Goal: Transaction & Acquisition: Book appointment/travel/reservation

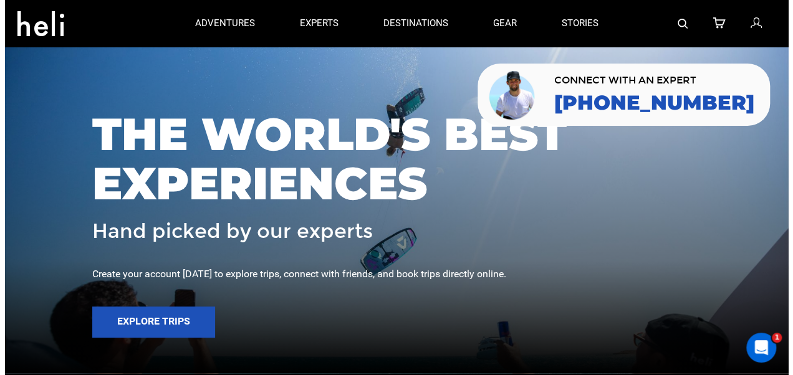
scroll to position [52, 0]
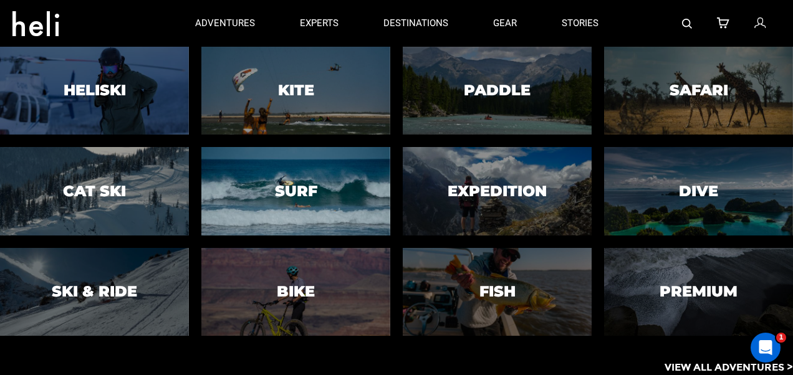
click at [299, 162] on div at bounding box center [295, 191] width 193 height 90
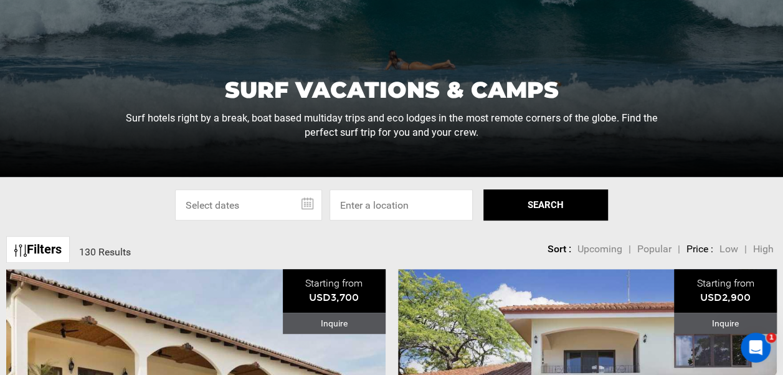
scroll to position [199, 0]
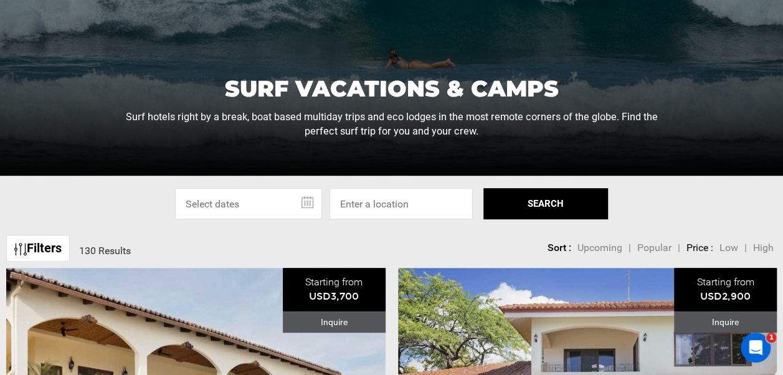
click at [315, 202] on input "text" at bounding box center [248, 203] width 147 height 31
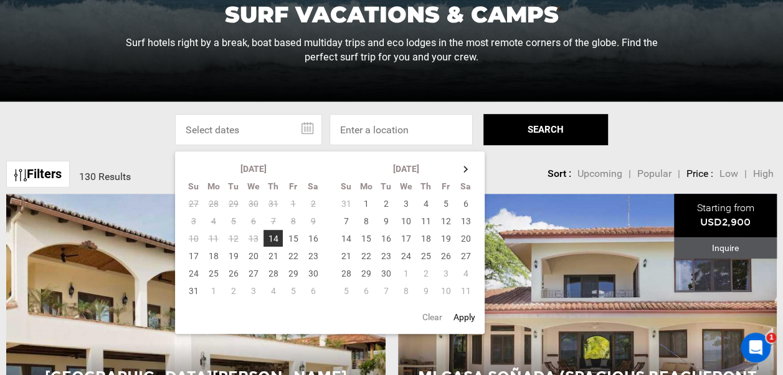
scroll to position [274, 0]
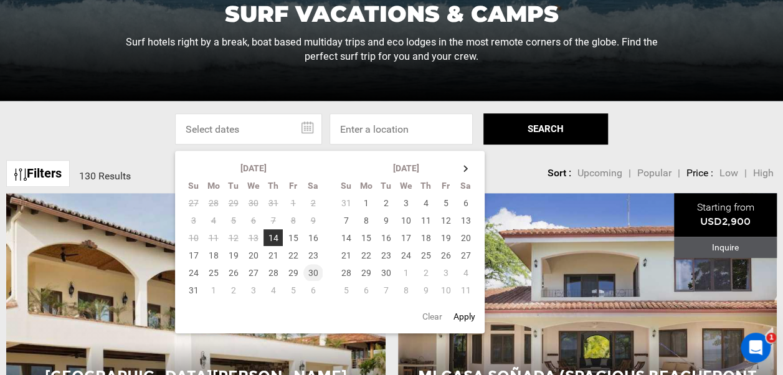
click at [311, 275] on td "30" at bounding box center [313, 272] width 20 height 17
click at [311, 290] on td "6" at bounding box center [313, 290] width 20 height 17
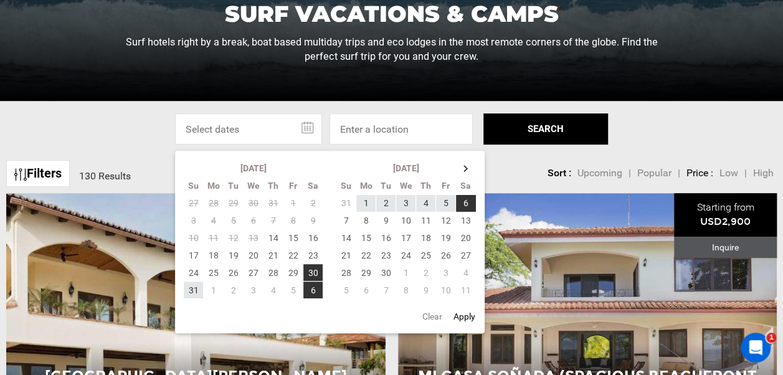
click at [467, 313] on button "Apply" at bounding box center [464, 316] width 29 height 22
type input "[DATE] - [DATE]"
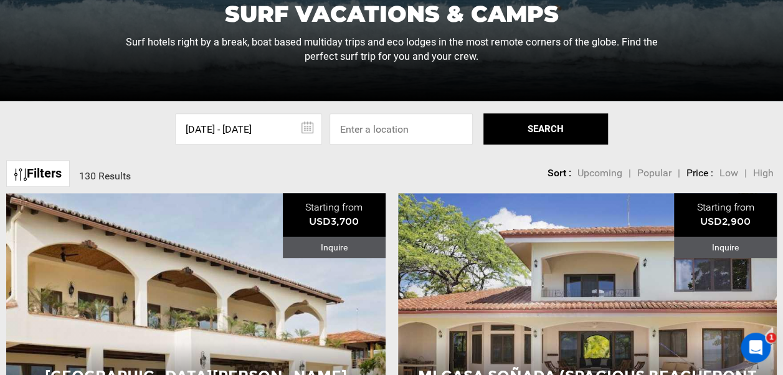
click at [537, 140] on button "SEARCH" at bounding box center [546, 128] width 125 height 31
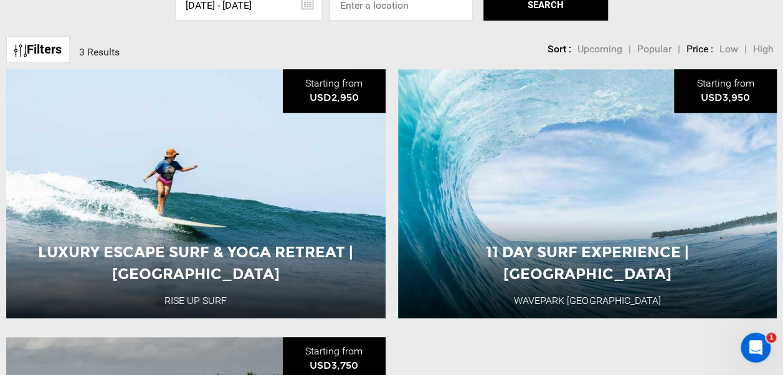
scroll to position [400, 0]
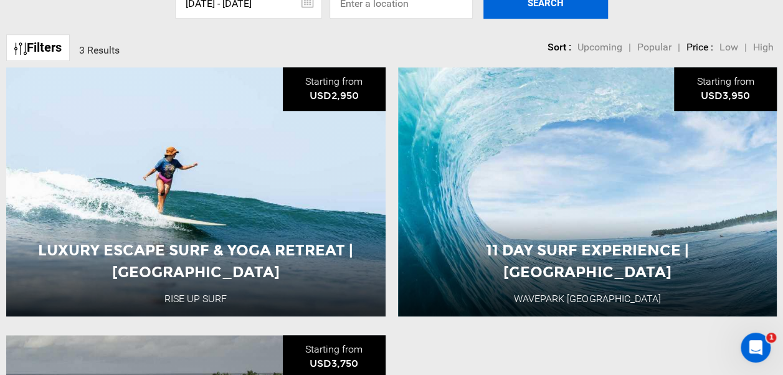
click at [537, 140] on span "11 Day Surf Experience | [GEOGRAPHIC_DATA]" at bounding box center [587, 124] width 203 height 39
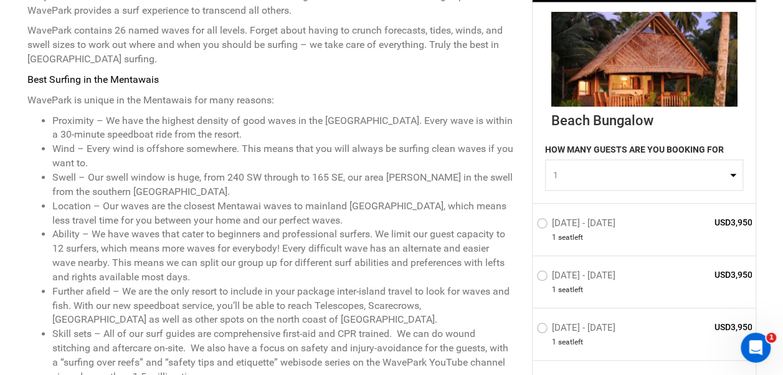
scroll to position [589, 0]
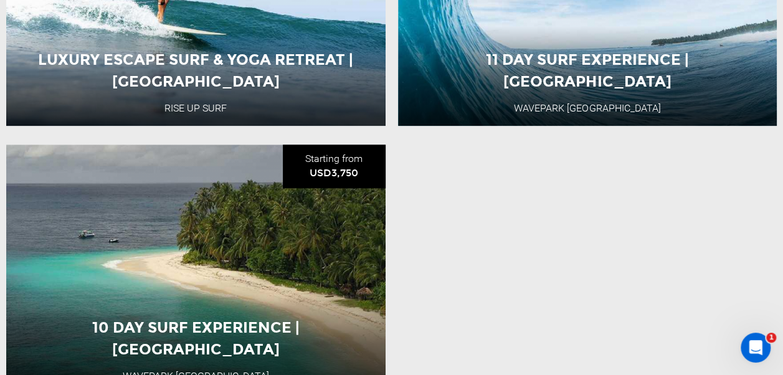
scroll to position [649, 0]
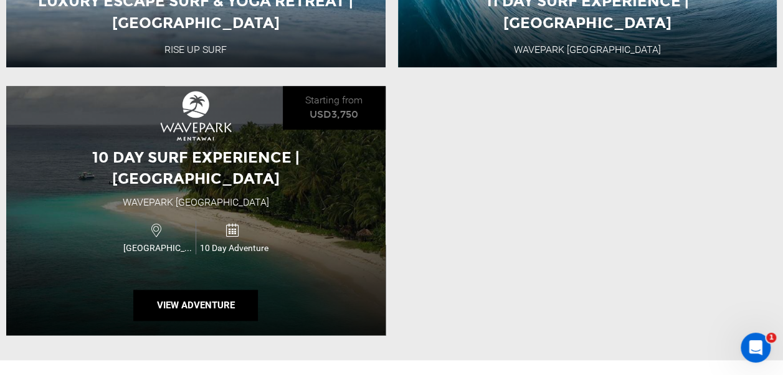
click at [345, 186] on div "10 Day Surf Experience | Mentawai WavePark [GEOGRAPHIC_DATA] [GEOGRAPHIC_DATA] …" at bounding box center [196, 210] width 380 height 249
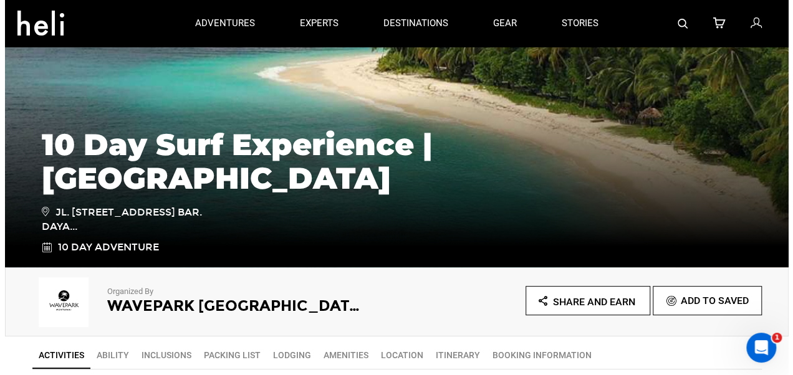
scroll to position [148, 0]
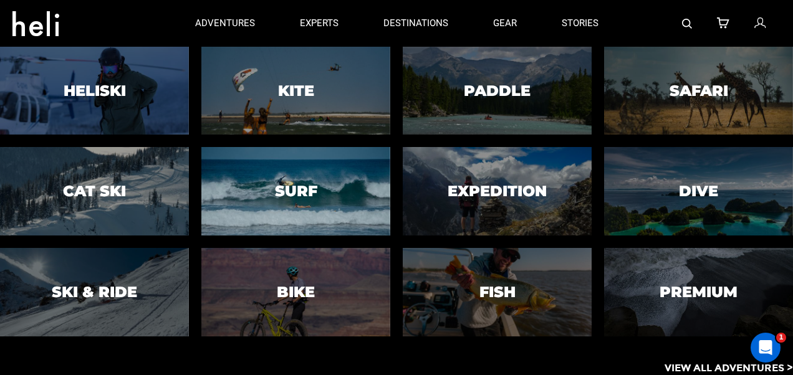
click at [338, 195] on div at bounding box center [295, 191] width 193 height 90
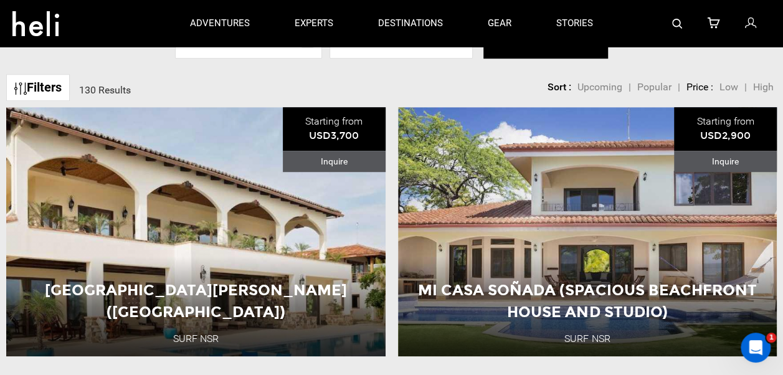
scroll to position [287, 0]
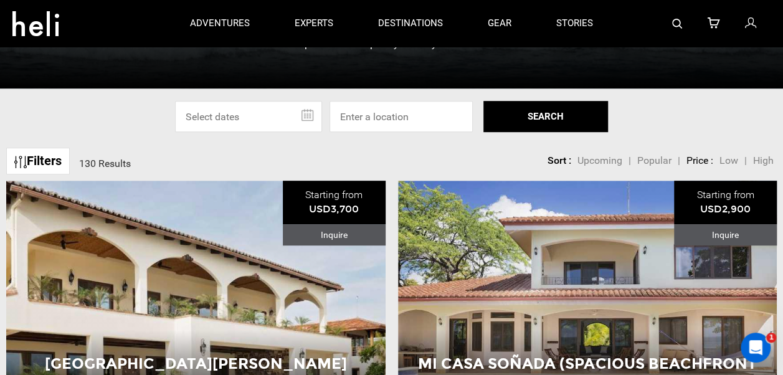
click at [302, 115] on input "text" at bounding box center [248, 116] width 147 height 31
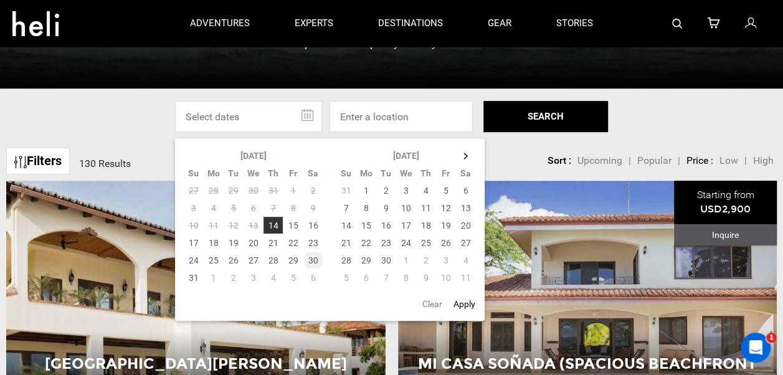
click at [313, 260] on td "30" at bounding box center [313, 260] width 20 height 17
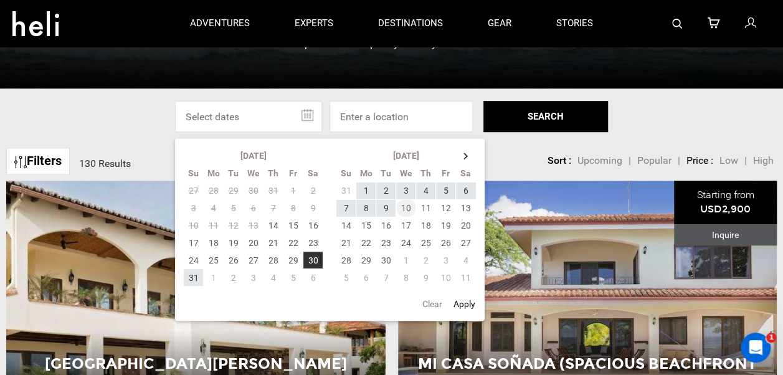
click at [402, 209] on td "10" at bounding box center [406, 207] width 20 height 17
click at [470, 307] on button "Apply" at bounding box center [464, 304] width 29 height 22
type input "[DATE] - [DATE]"
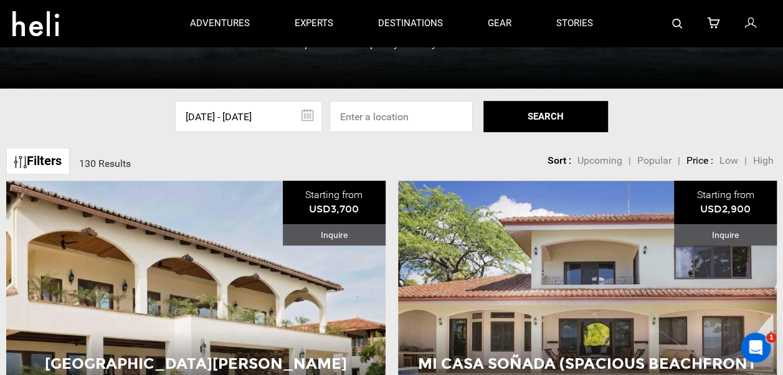
click at [522, 108] on button "SEARCH" at bounding box center [546, 116] width 125 height 31
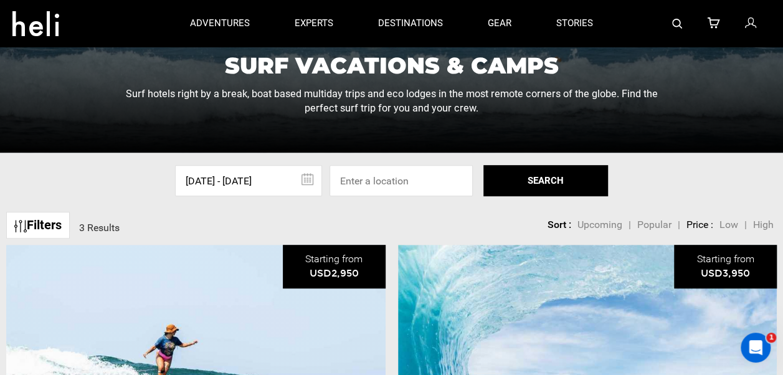
scroll to position [194, 0]
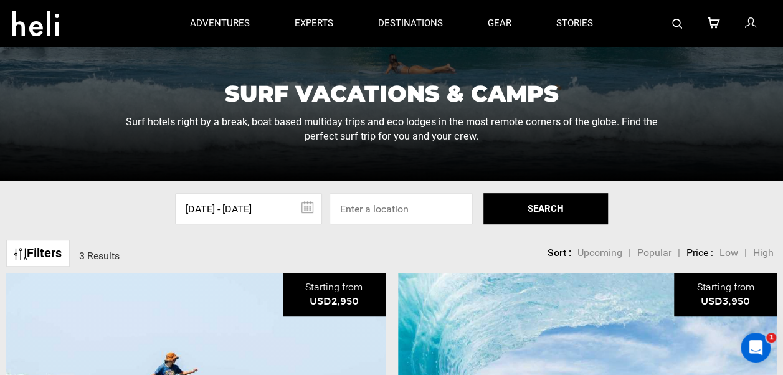
click at [303, 204] on input "[DATE] - [DATE]" at bounding box center [248, 208] width 147 height 31
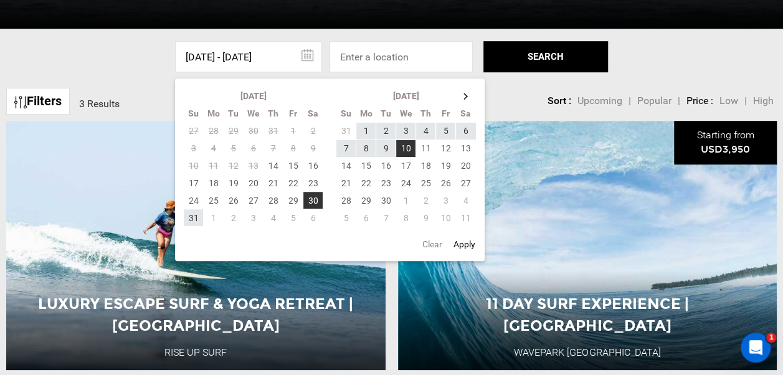
scroll to position [362, 0]
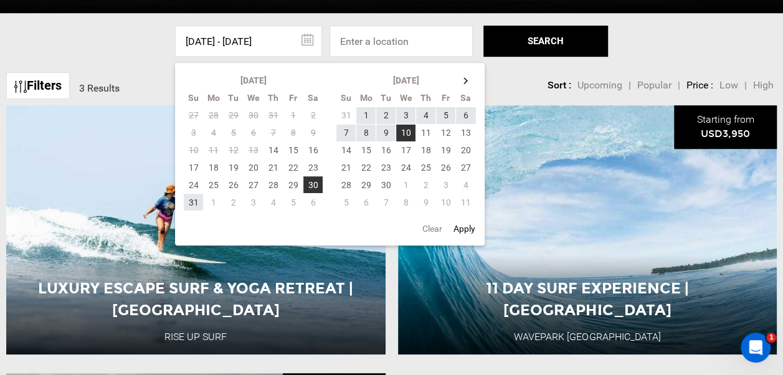
click at [429, 224] on button "Clear" at bounding box center [432, 228] width 27 height 22
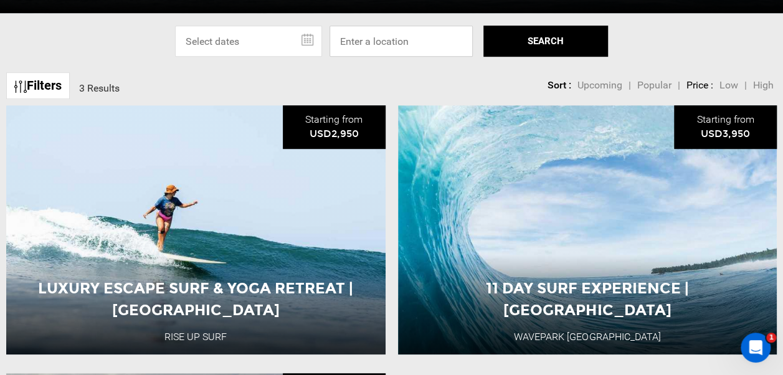
click at [405, 39] on input at bounding box center [401, 41] width 143 height 31
click at [515, 39] on button "SEARCH" at bounding box center [546, 41] width 125 height 31
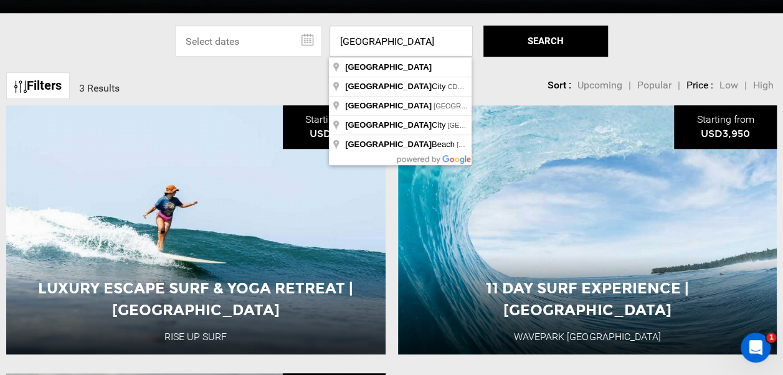
click at [427, 35] on input "[GEOGRAPHIC_DATA]" at bounding box center [401, 41] width 143 height 31
type input "[GEOGRAPHIC_DATA]"
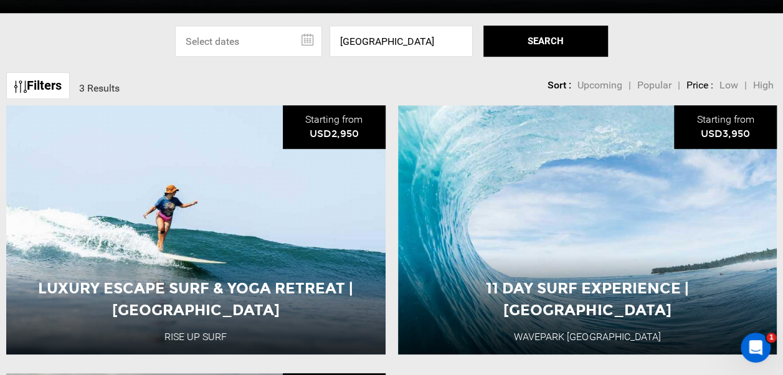
click at [513, 52] on button "SEARCH" at bounding box center [546, 41] width 125 height 31
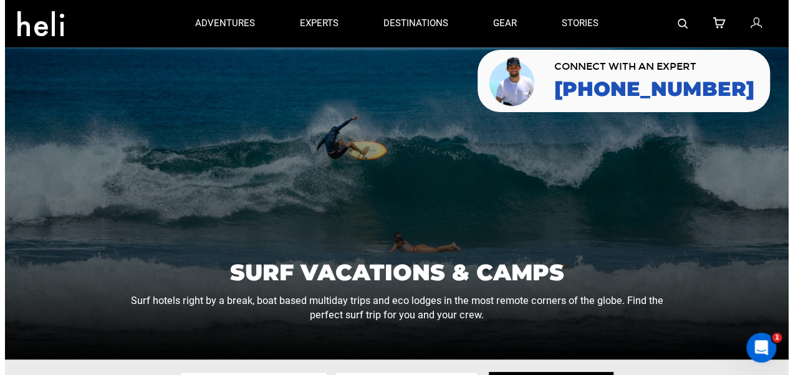
scroll to position [4, 0]
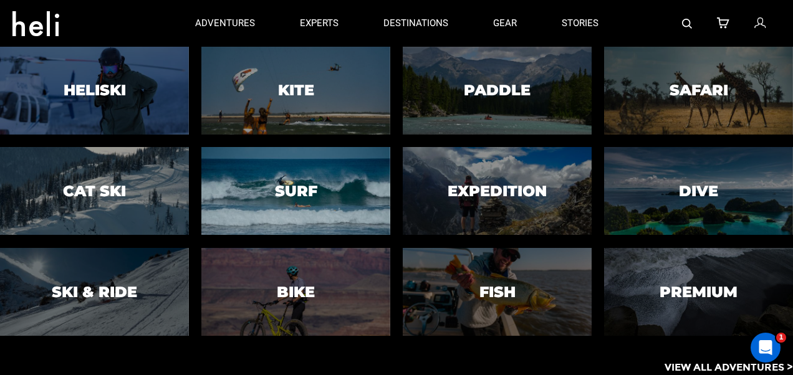
click at [304, 185] on h3 "Surf" at bounding box center [296, 191] width 42 height 16
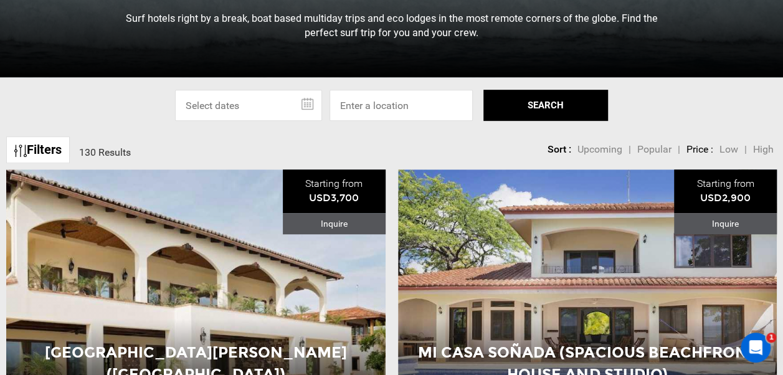
scroll to position [334, 0]
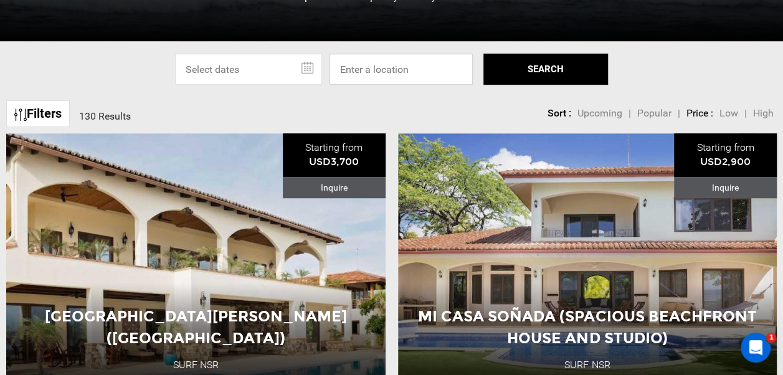
click at [416, 74] on input at bounding box center [401, 69] width 143 height 31
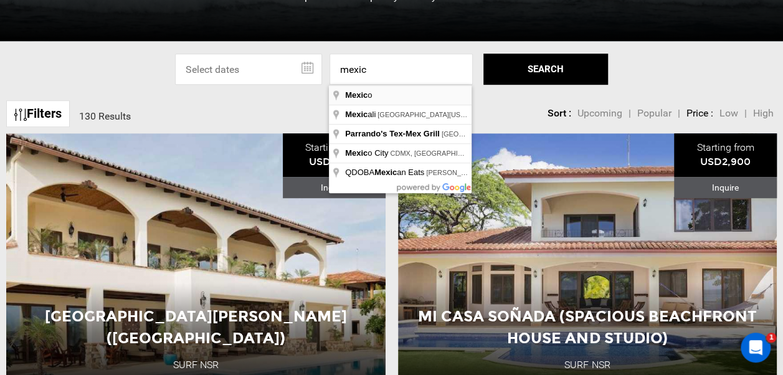
type input "[GEOGRAPHIC_DATA]"
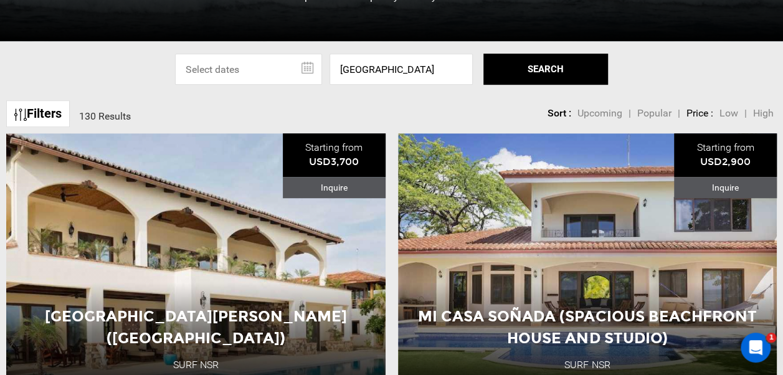
click at [523, 67] on button "SEARCH" at bounding box center [546, 69] width 125 height 31
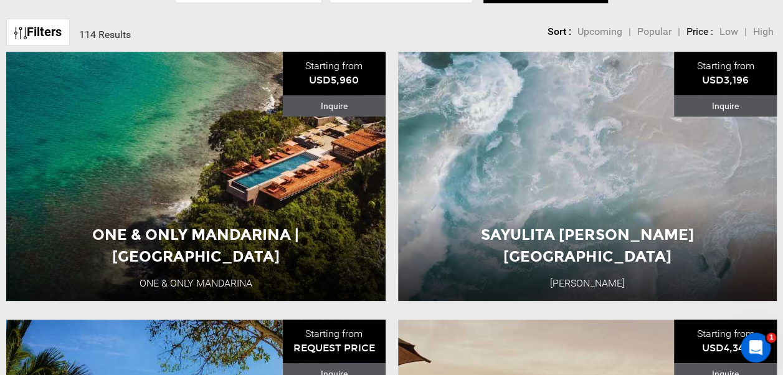
scroll to position [416, 0]
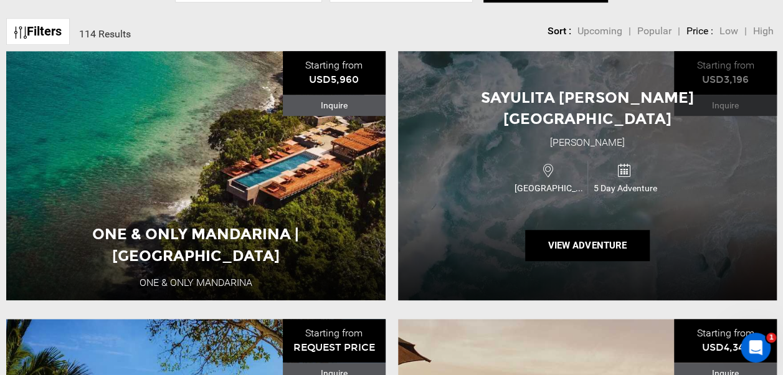
click at [526, 87] on div "Sayulita [PERSON_NAME] Surf Hotel [GEOGRAPHIC_DATA] [PERSON_NAME] [GEOGRAPHIC_D…" at bounding box center [588, 175] width 380 height 249
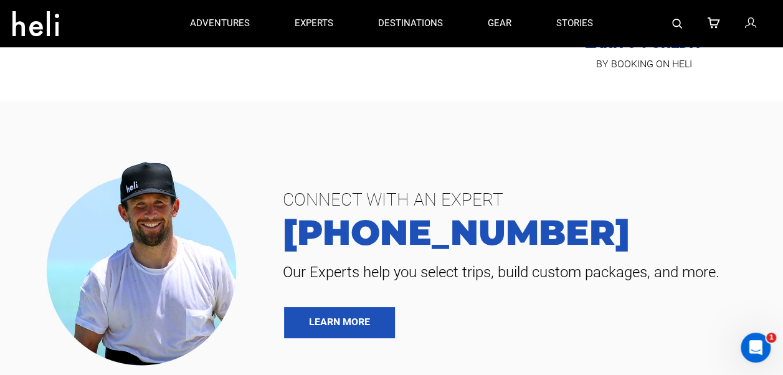
scroll to position [2136, 0]
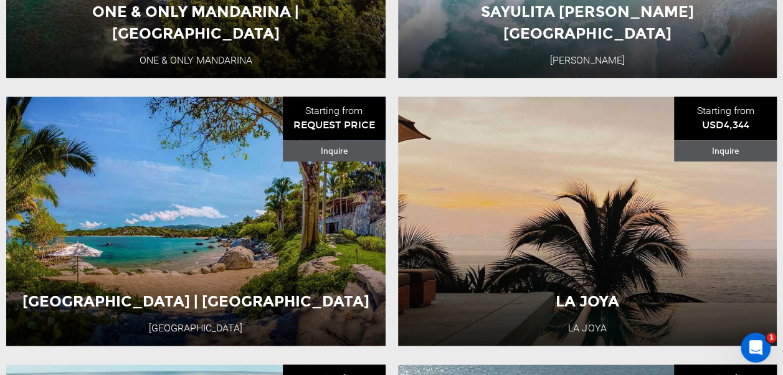
scroll to position [643, 0]
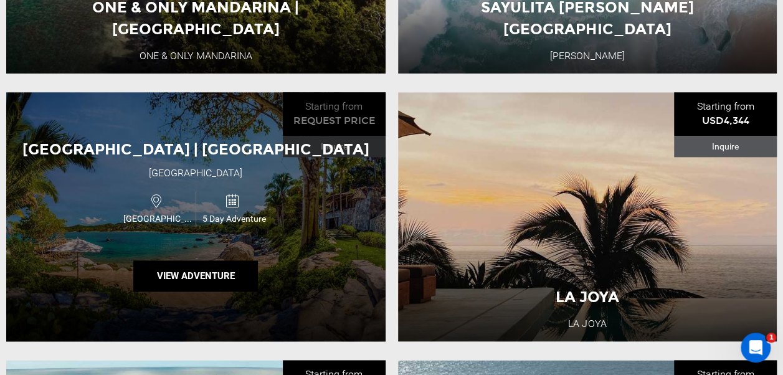
click at [315, 212] on div "[GEOGRAPHIC_DATA] | [GEOGRAPHIC_DATA] [GEOGRAPHIC_DATA] [GEOGRAPHIC_DATA] 5 Day…" at bounding box center [196, 216] width 380 height 249
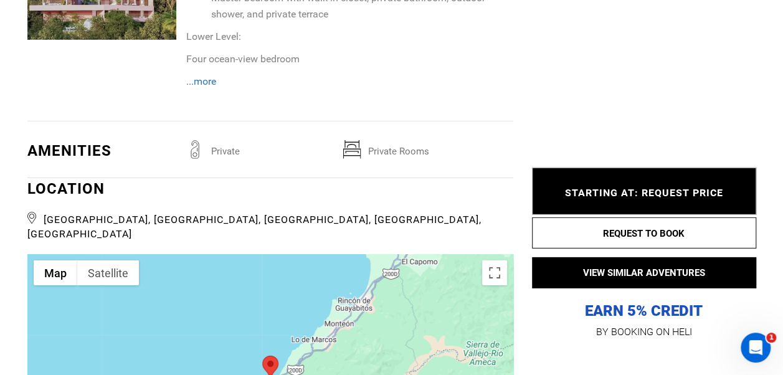
scroll to position [1780, 0]
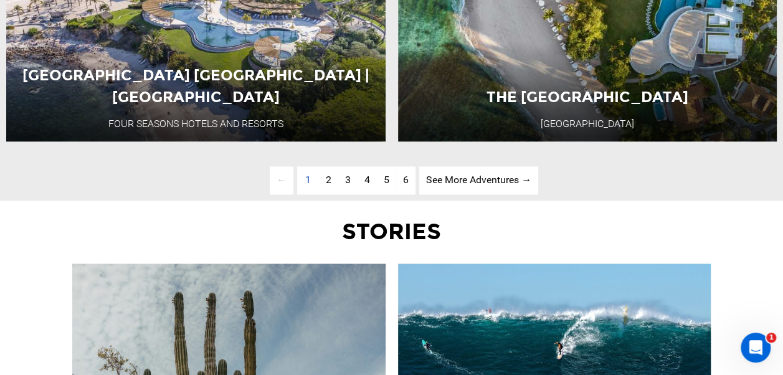
scroll to position [3255, 0]
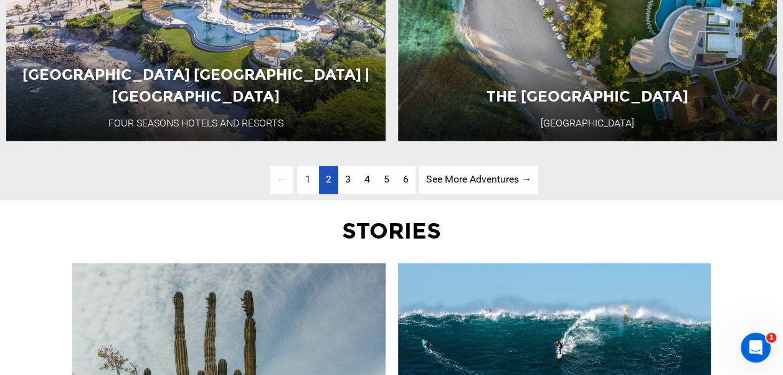
click at [326, 183] on span "2" at bounding box center [329, 179] width 6 height 12
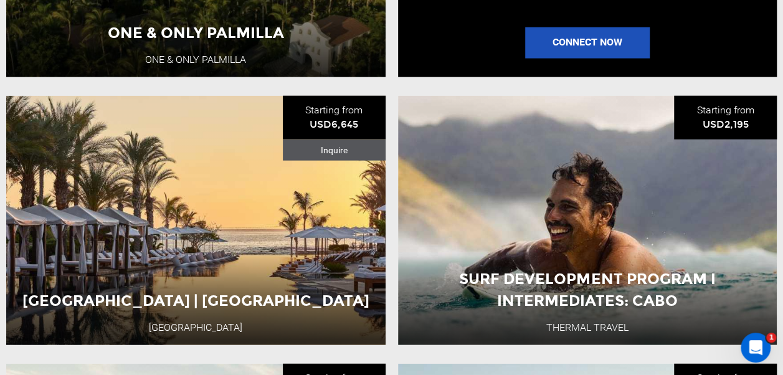
scroll to position [1443, 0]
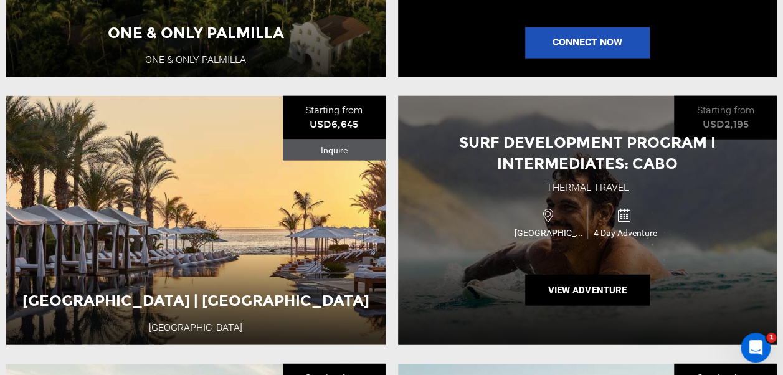
click at [480, 201] on div "Mexico 4 Day Adventure" at bounding box center [587, 222] width 227 height 42
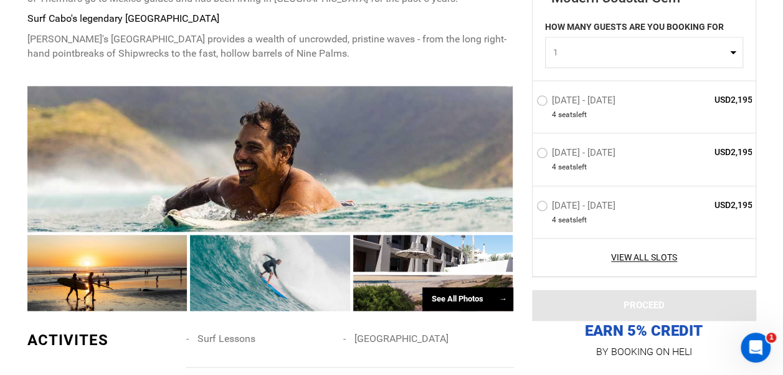
scroll to position [710, 0]
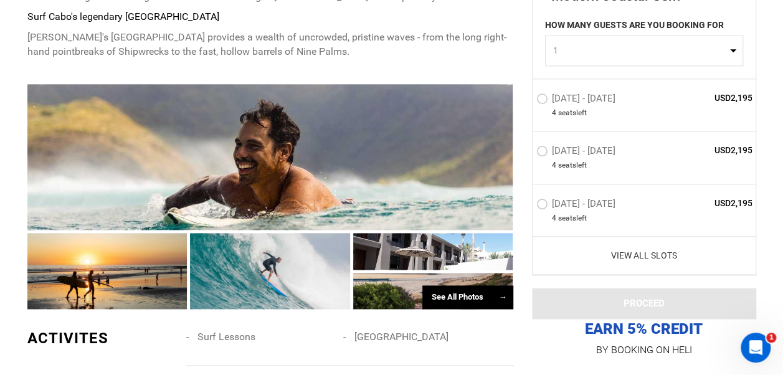
click at [632, 262] on link "View All Slots" at bounding box center [645, 255] width 216 height 12
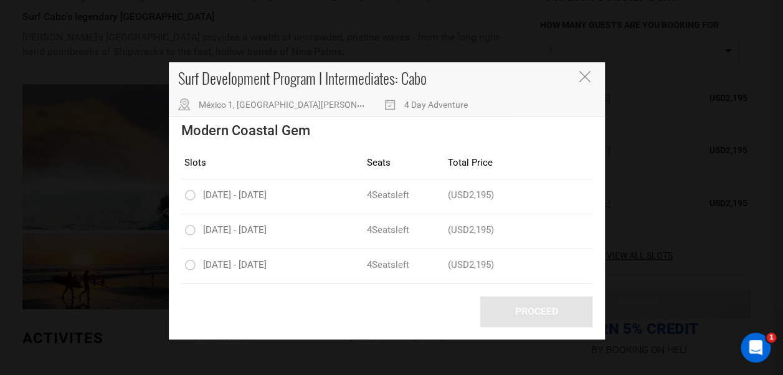
click at [587, 77] on icon "Close" at bounding box center [584, 76] width 11 height 11
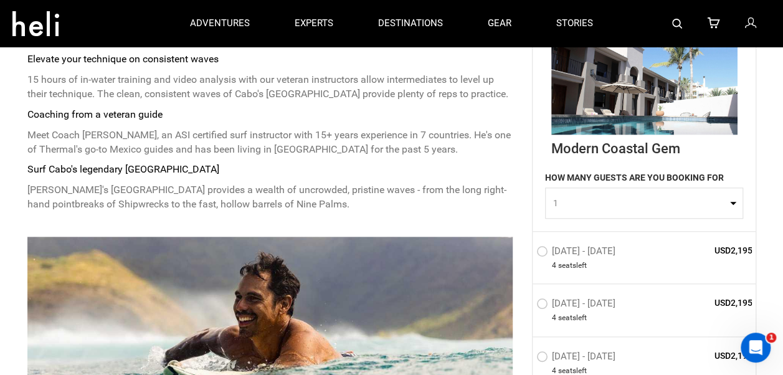
scroll to position [502, 0]
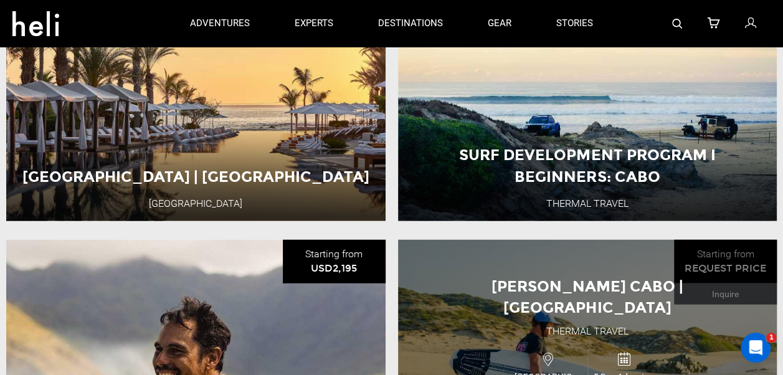
scroll to position [1563, 0]
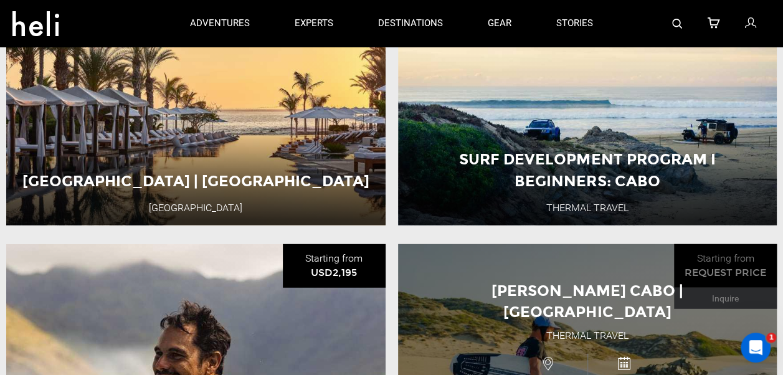
click at [426, 143] on div "Surf Development Program I Beginners: Cabo Thermal Travel Mexico 4 Day Adventur…" at bounding box center [588, 100] width 380 height 249
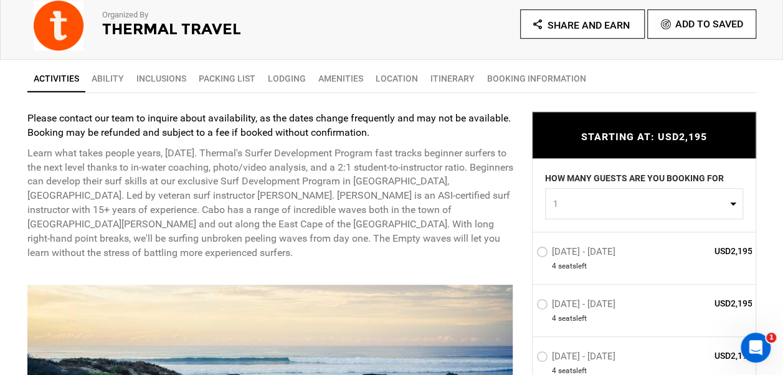
scroll to position [543, 0]
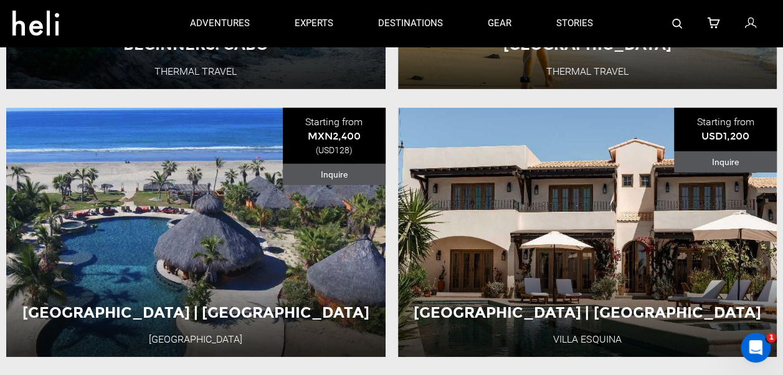
scroll to position [1864, 0]
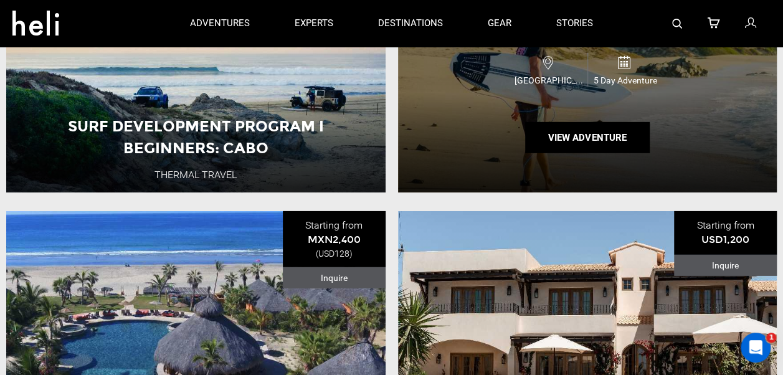
click at [434, 160] on div "[PERSON_NAME] Cabo | [GEOGRAPHIC_DATA] Thermal Travel Mexico 5 Day Adventure Vi…" at bounding box center [588, 67] width 380 height 249
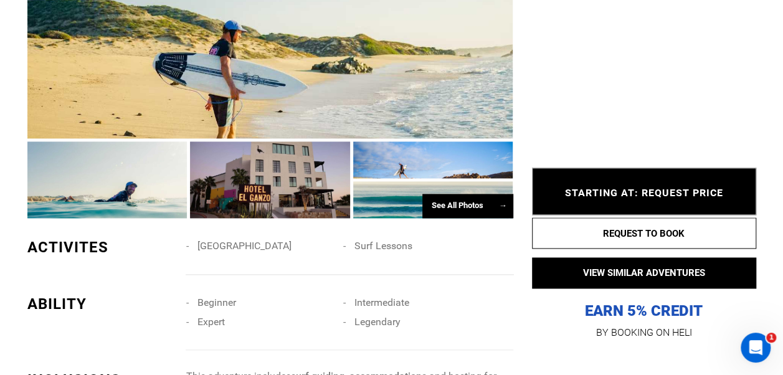
scroll to position [874, 0]
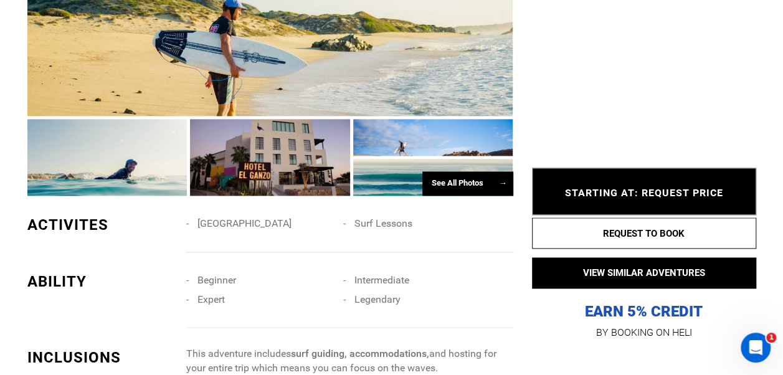
click at [452, 171] on div "See All Photos →" at bounding box center [468, 183] width 91 height 24
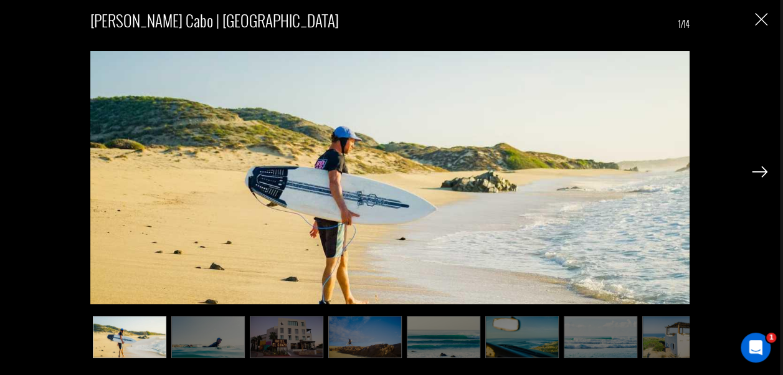
click at [767, 167] on img at bounding box center [760, 171] width 16 height 11
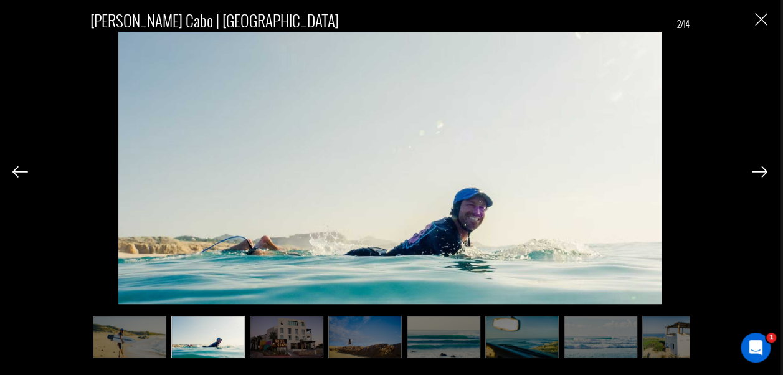
click at [767, 167] on img at bounding box center [760, 171] width 16 height 11
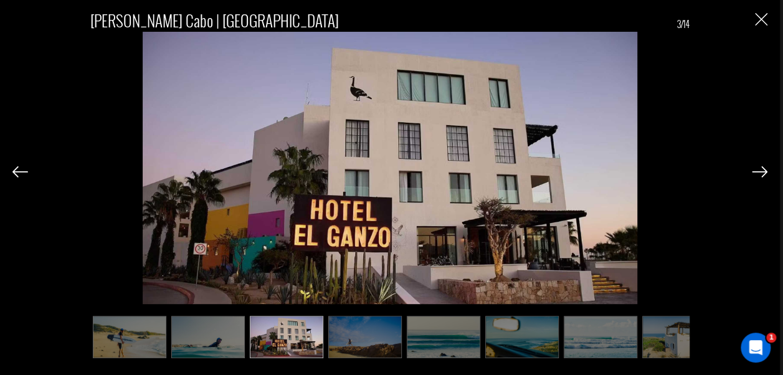
click at [767, 167] on img at bounding box center [760, 171] width 16 height 11
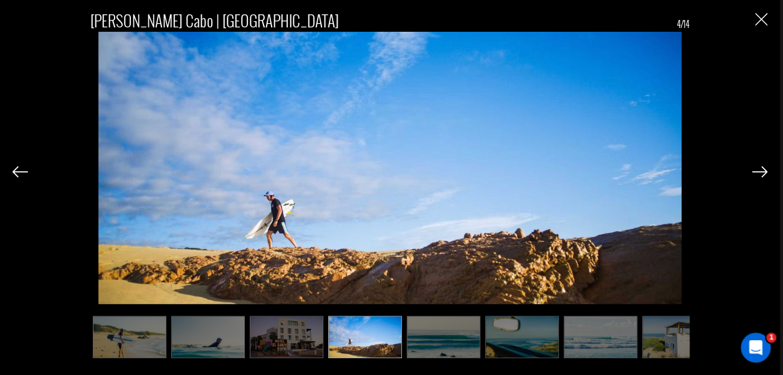
click at [767, 167] on img at bounding box center [760, 171] width 16 height 11
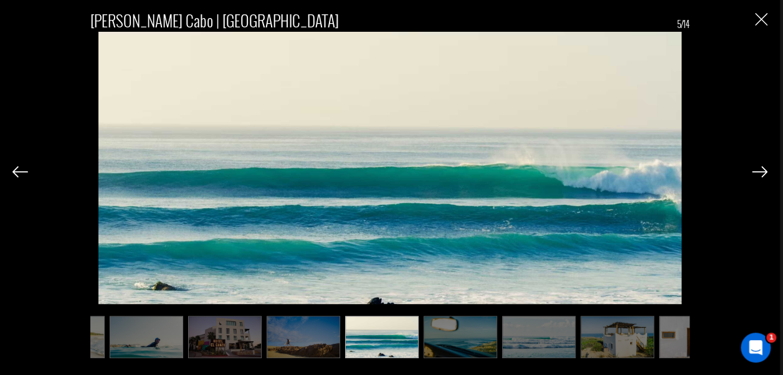
scroll to position [0, 62]
click at [758, 169] on img at bounding box center [760, 171] width 16 height 11
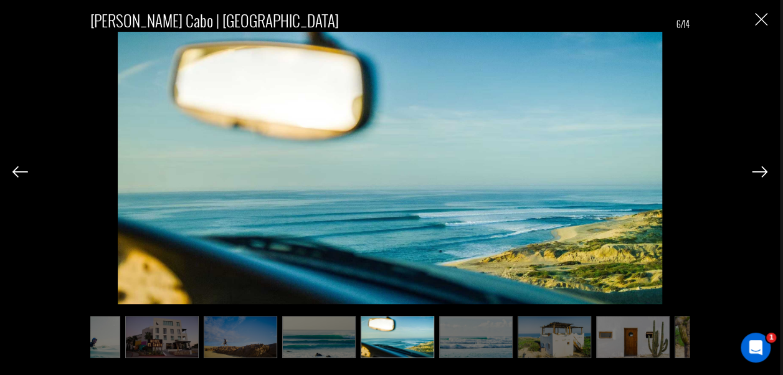
click at [758, 169] on img at bounding box center [760, 171] width 16 height 11
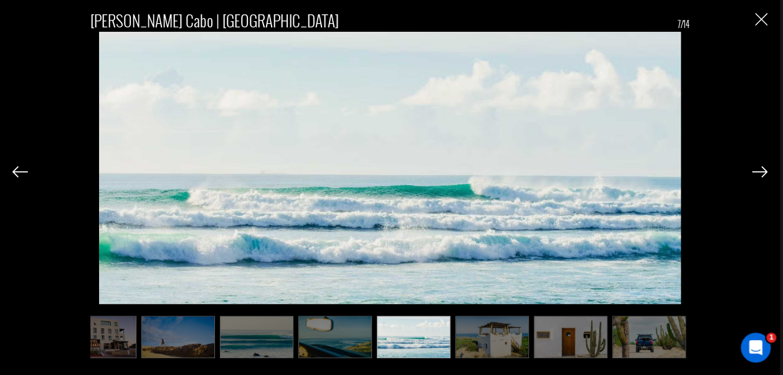
click at [758, 169] on img at bounding box center [760, 171] width 16 height 11
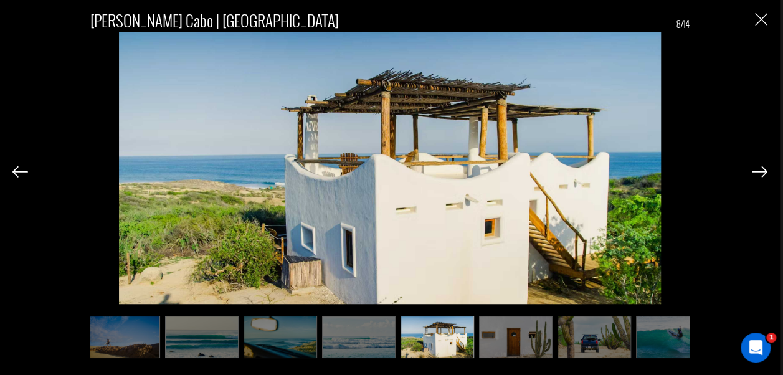
scroll to position [0, 249]
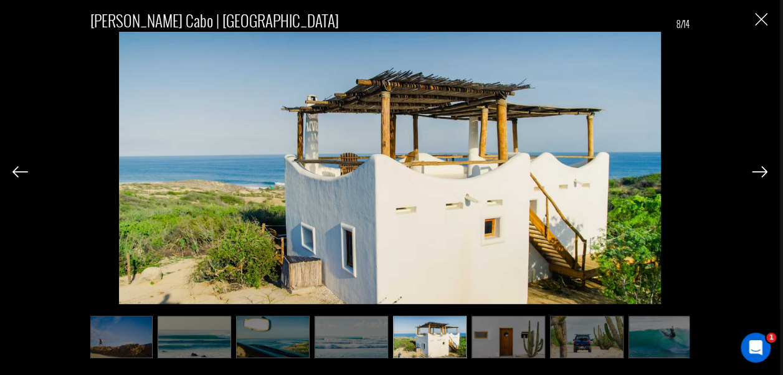
drag, startPoint x: 758, startPoint y: 169, endPoint x: 741, endPoint y: 89, distance: 81.7
click at [741, 89] on div "[PERSON_NAME] Cabo | [GEOGRAPHIC_DATA] 8/14" at bounding box center [389, 178] width 755 height 356
click at [753, 171] on img at bounding box center [760, 171] width 16 height 11
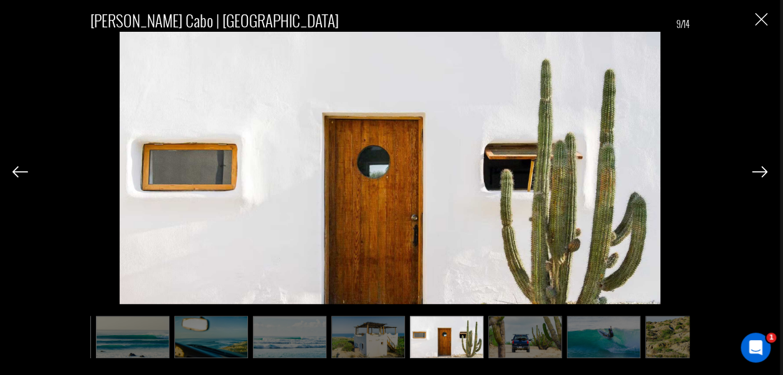
click at [753, 171] on img at bounding box center [760, 171] width 16 height 11
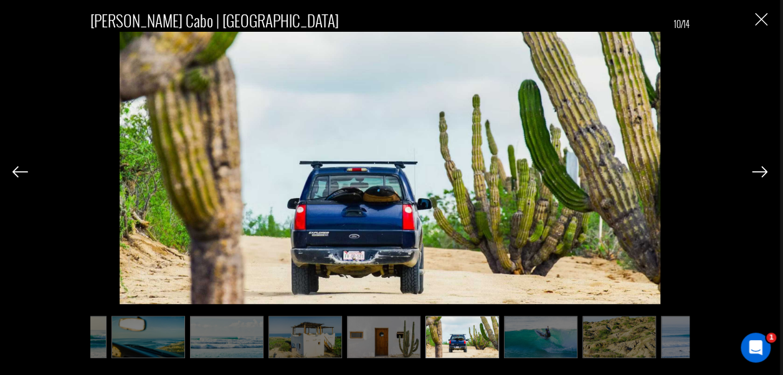
click at [753, 171] on img at bounding box center [760, 171] width 16 height 11
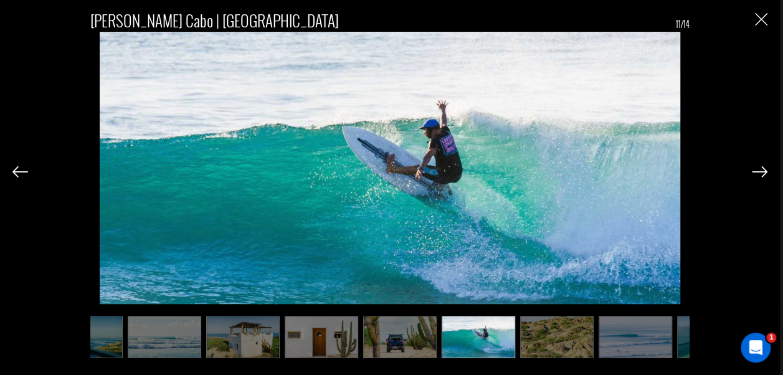
click at [753, 171] on img at bounding box center [760, 171] width 16 height 11
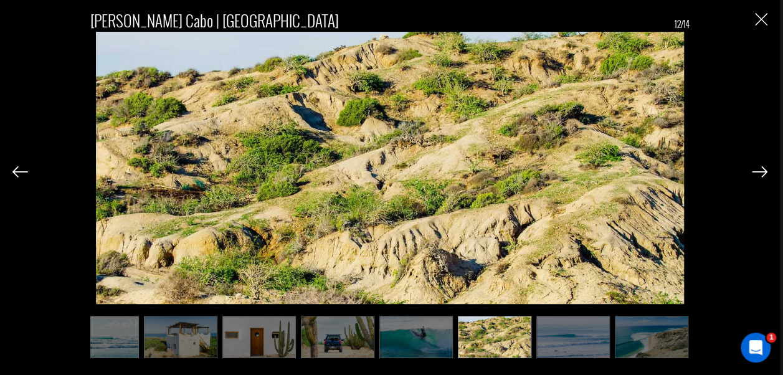
click at [753, 171] on img at bounding box center [760, 171] width 16 height 11
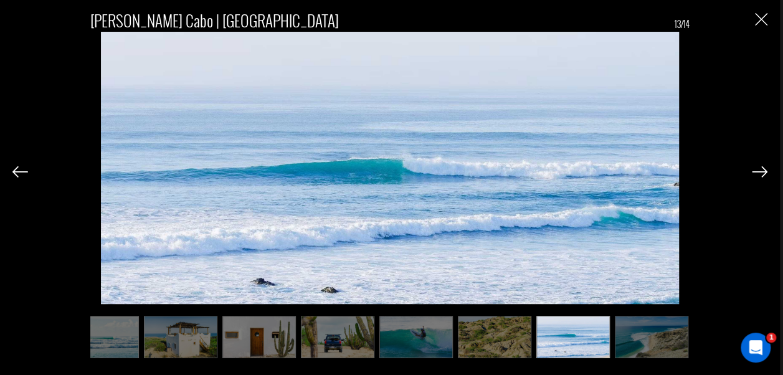
scroll to position [0, 500]
click at [753, 171] on img at bounding box center [760, 171] width 16 height 11
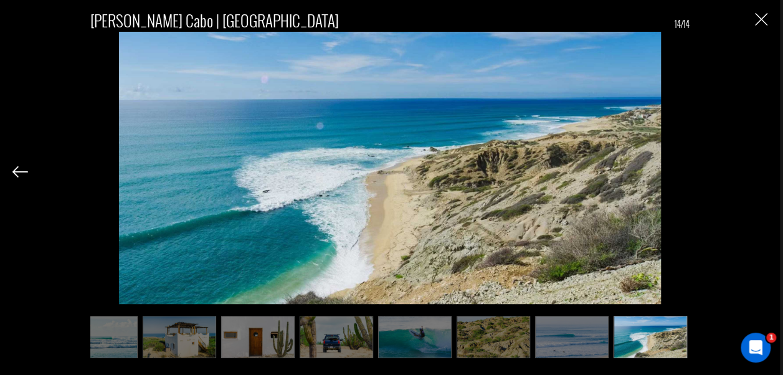
click at [753, 171] on div "[PERSON_NAME] Cabo | [GEOGRAPHIC_DATA] 14/14" at bounding box center [389, 178] width 755 height 356
click at [762, 15] on img "Close" at bounding box center [761, 19] width 12 height 12
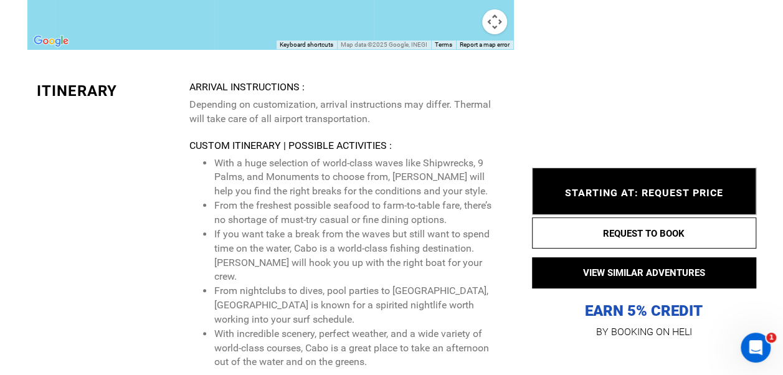
scroll to position [2435, 0]
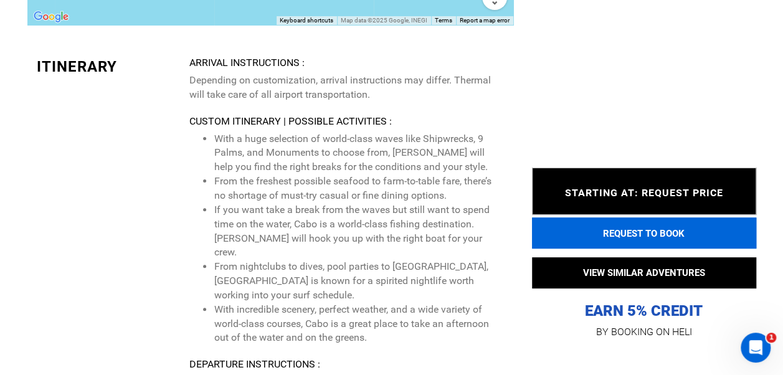
click at [548, 231] on button "REQUEST TO BOOK" at bounding box center [644, 232] width 224 height 31
